Goal: Check status: Check status

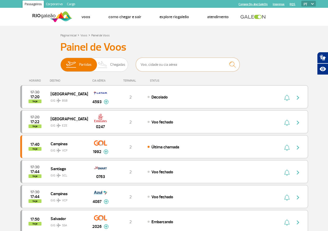
click at [148, 66] on input "text" at bounding box center [188, 65] width 104 height 14
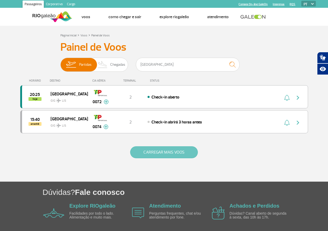
click at [172, 153] on button "CARREGAR MAIS VOOS" at bounding box center [164, 152] width 68 height 12
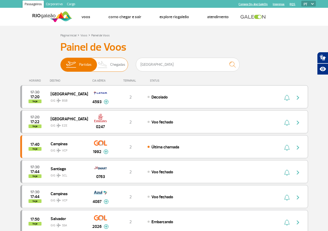
click at [118, 67] on span "Chegadas" at bounding box center [117, 64] width 15 height 13
click at [60, 62] on input "Partidas Chegadas" at bounding box center [60, 62] width 0 height 0
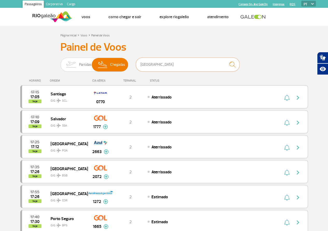
click at [154, 65] on input "[GEOGRAPHIC_DATA]" at bounding box center [188, 65] width 104 height 14
click at [233, 64] on img "submit" at bounding box center [232, 64] width 11 height 11
click at [178, 62] on input "[GEOGRAPHIC_DATA]" at bounding box center [188, 65] width 104 height 14
type input "[GEOGRAPHIC_DATA]"
